Goal: Transaction & Acquisition: Subscribe to service/newsletter

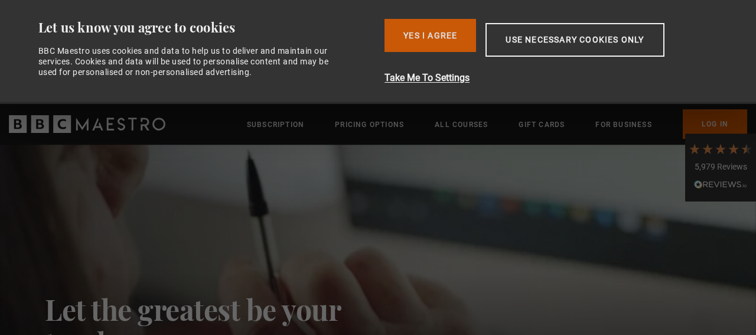
click at [435, 28] on button "Yes I Agree" at bounding box center [431, 35] width 92 height 33
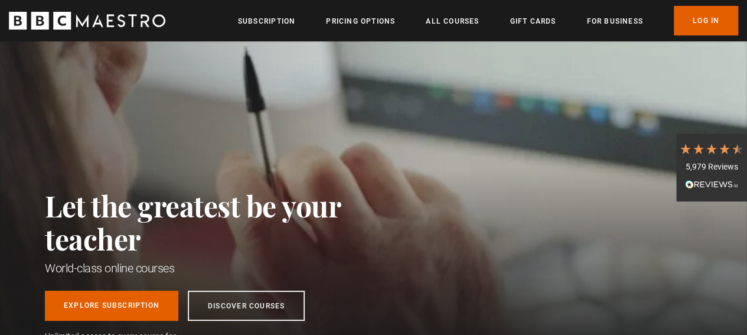
click at [128, 307] on p "Sign up to get free learning inspiration every month and 10% off your first ord…" at bounding box center [258, 310] width 326 height 14
click at [124, 308] on p "Sign up to get free learning inspiration every month and 10% off your first ord…" at bounding box center [258, 310] width 326 height 14
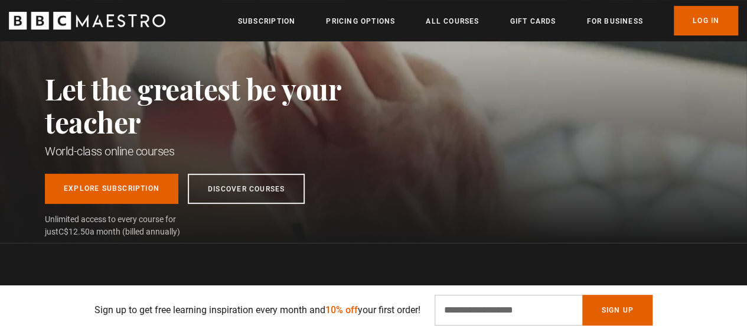
scroll to position [0, 150]
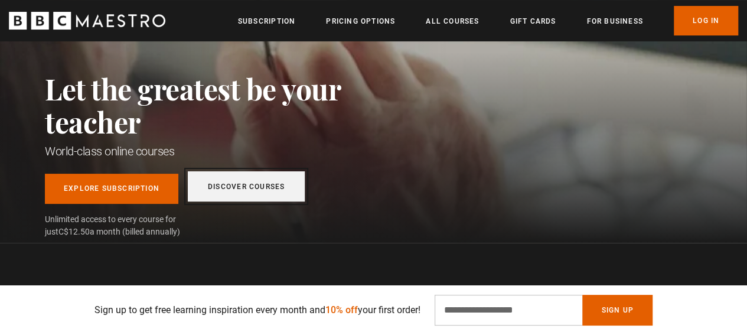
click at [277, 189] on link "Discover Courses" at bounding box center [246, 186] width 117 height 30
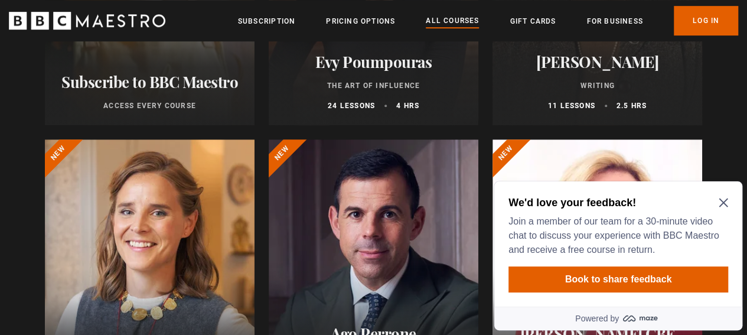
scroll to position [348, 0]
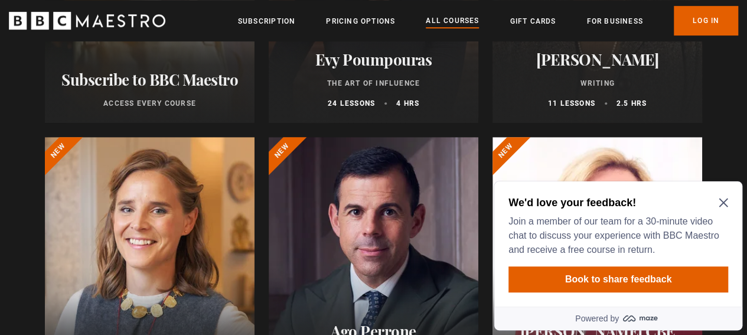
click at [725, 204] on icon "Close Maze Prompt" at bounding box center [723, 203] width 9 height 9
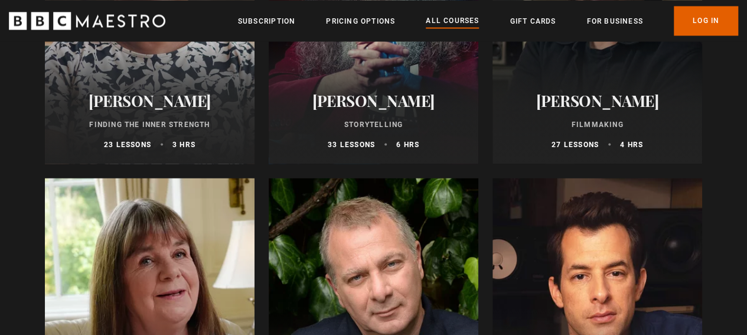
scroll to position [3374, 0]
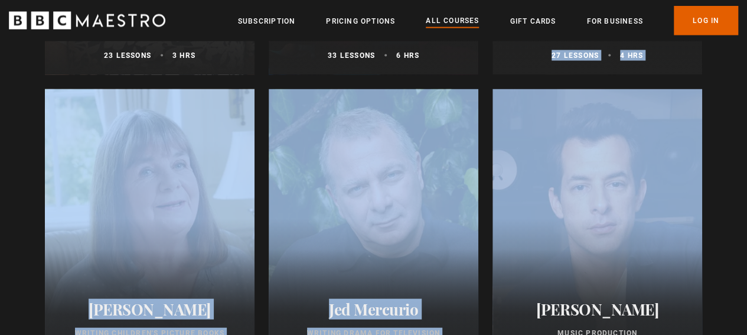
drag, startPoint x: 728, startPoint y: 168, endPoint x: 736, endPoint y: 100, distance: 67.8
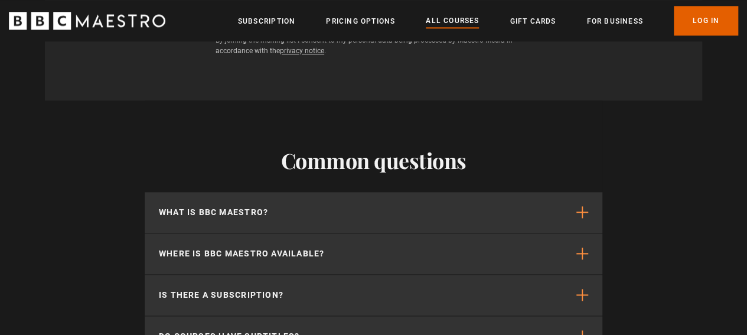
scroll to position [5216, 0]
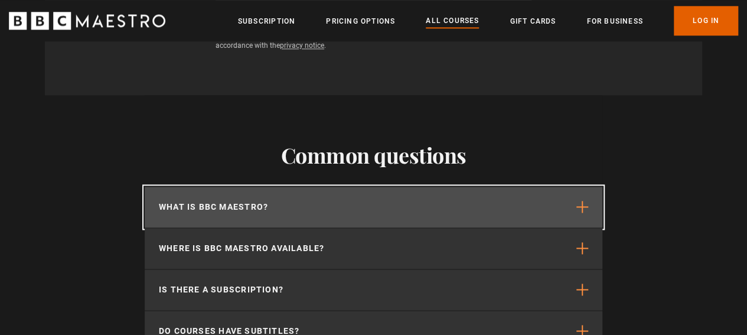
click at [441, 209] on button "What is BBC Maestro?" at bounding box center [374, 207] width 458 height 41
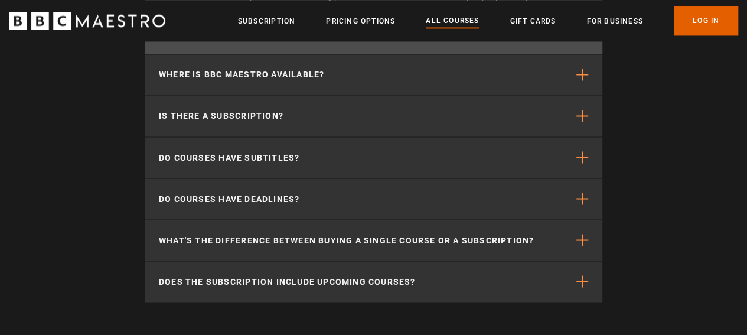
scroll to position [5495, 0]
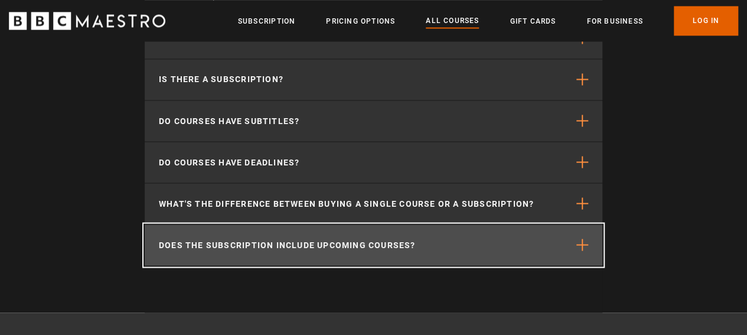
click at [431, 253] on button "Does the subscription include upcoming courses?" at bounding box center [374, 245] width 458 height 41
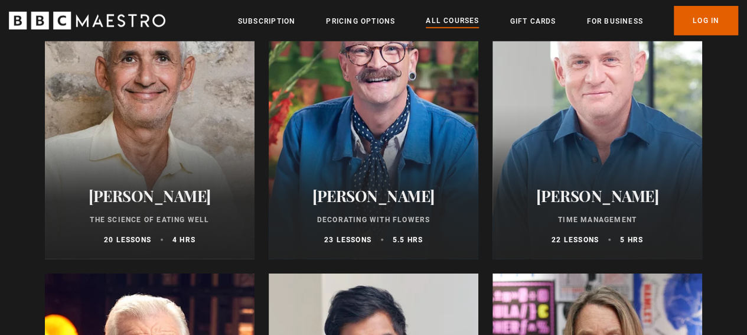
scroll to position [1700, 0]
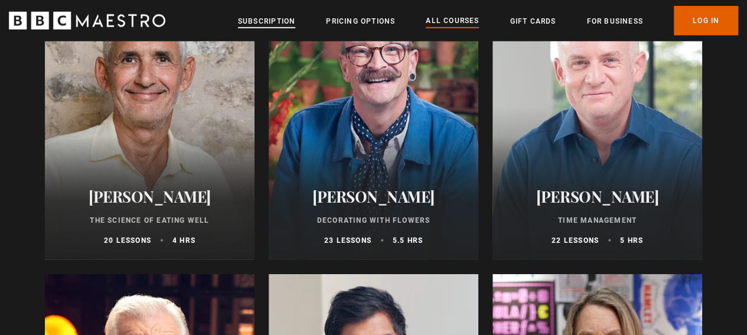
click at [269, 24] on link "Subscription" at bounding box center [266, 21] width 57 height 12
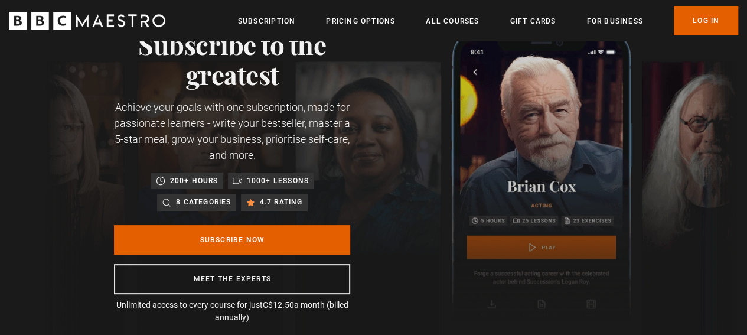
scroll to position [76, 0]
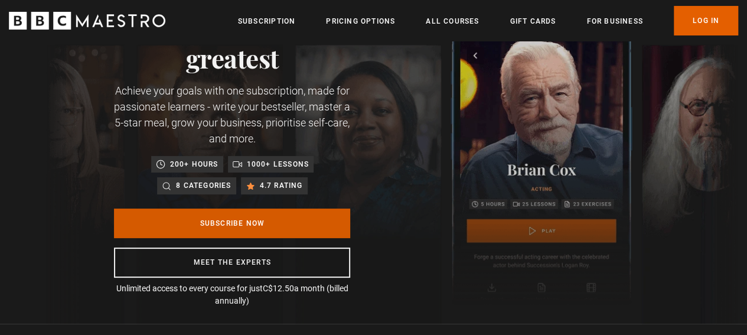
click at [266, 227] on link "Subscribe Now" at bounding box center [232, 224] width 236 height 30
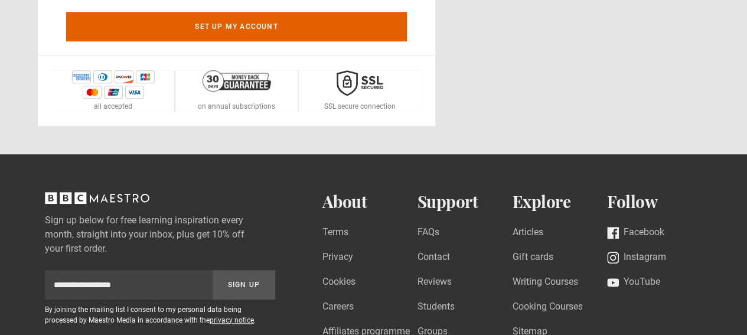
scroll to position [418, 0]
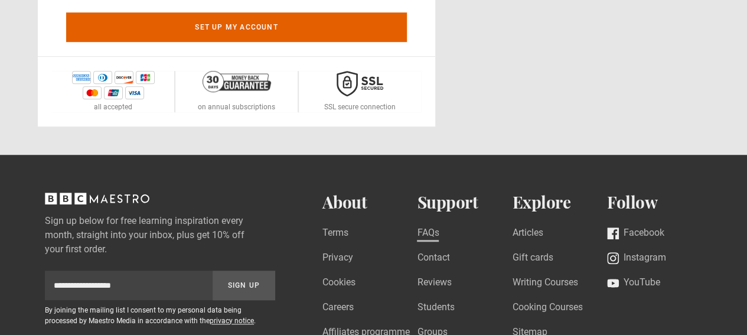
click at [429, 235] on link "FAQs" at bounding box center [428, 234] width 22 height 16
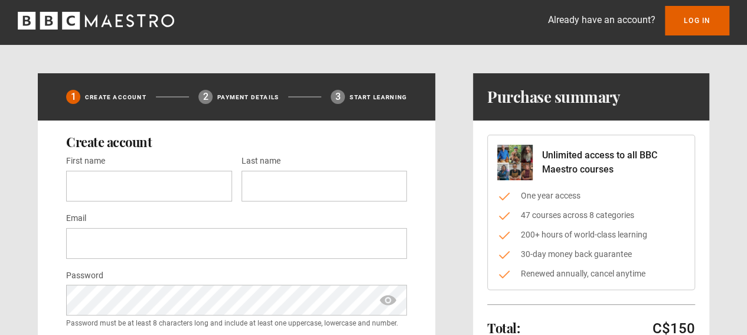
scroll to position [0, 0]
